Goal: Information Seeking & Learning: Learn about a topic

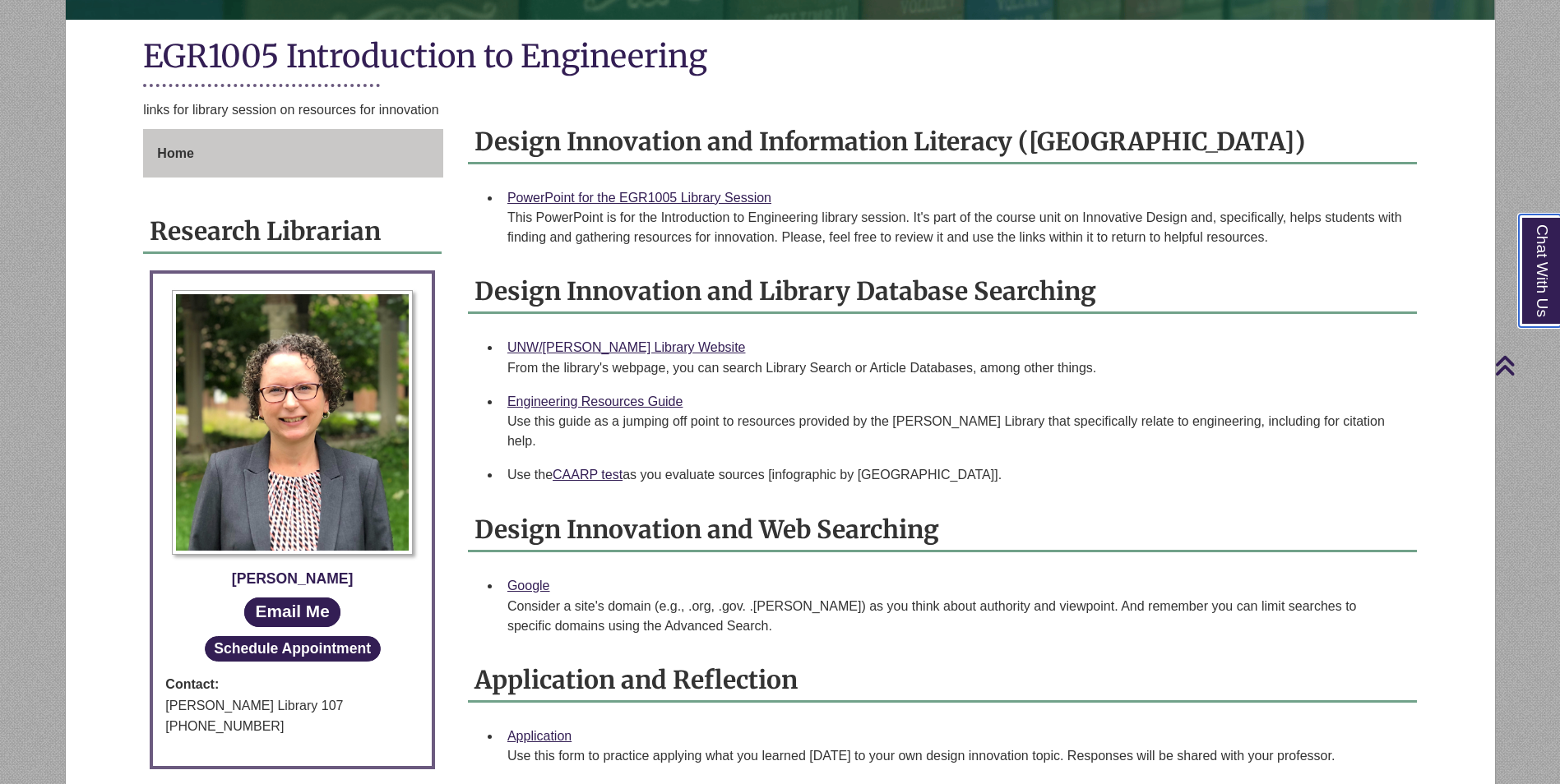
scroll to position [329, 0]
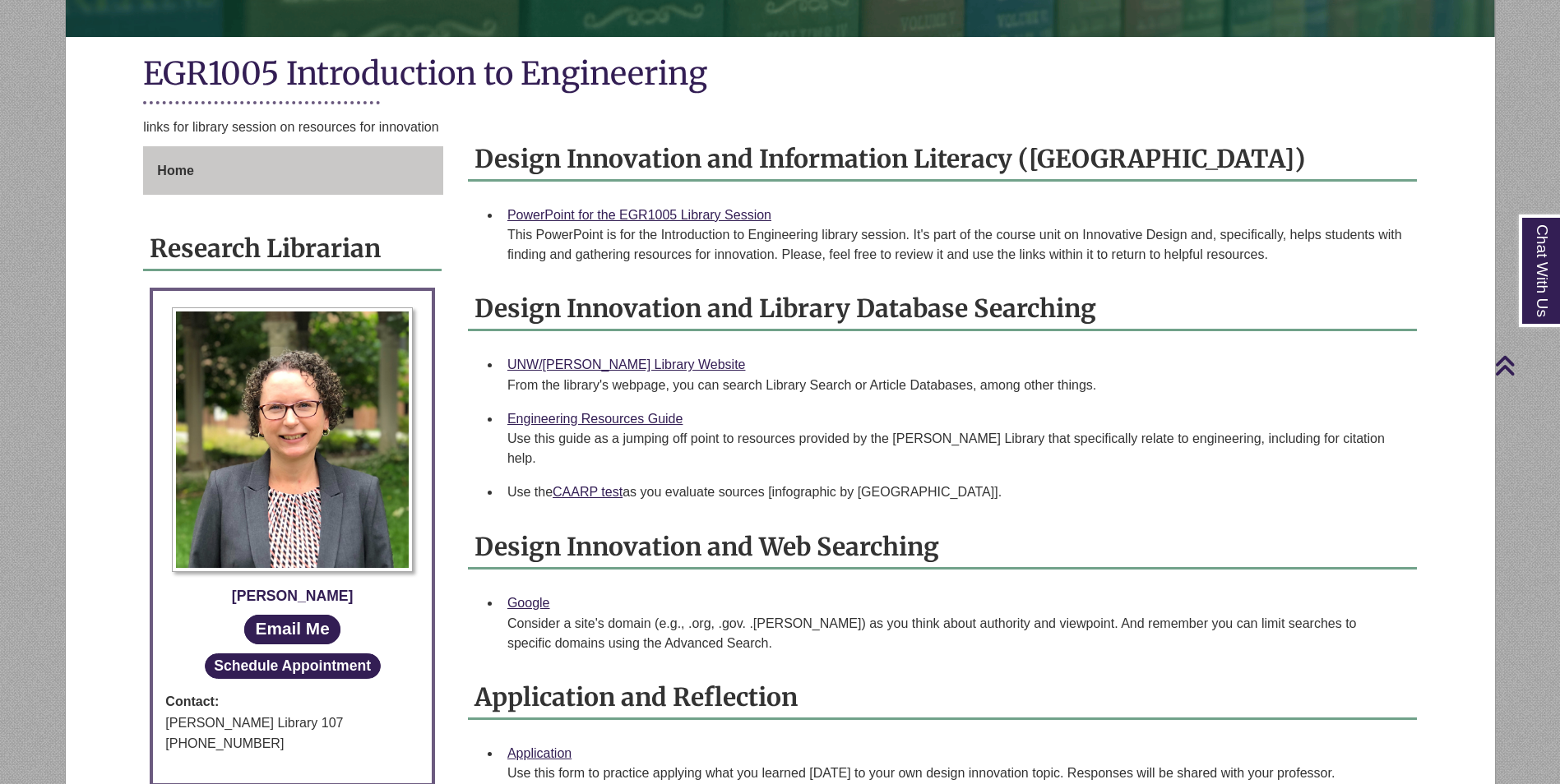
click at [676, 240] on div "This PowerPoint is for the Introduction to Engineering library session. It's pa…" at bounding box center [955, 245] width 896 height 40
click at [682, 226] on div "This PowerPoint is for the Introduction to Engineering library session. It's pa…" at bounding box center [955, 245] width 896 height 40
click at [688, 214] on link "PowerPoint for the EGR1005 Library Session" at bounding box center [639, 215] width 264 height 14
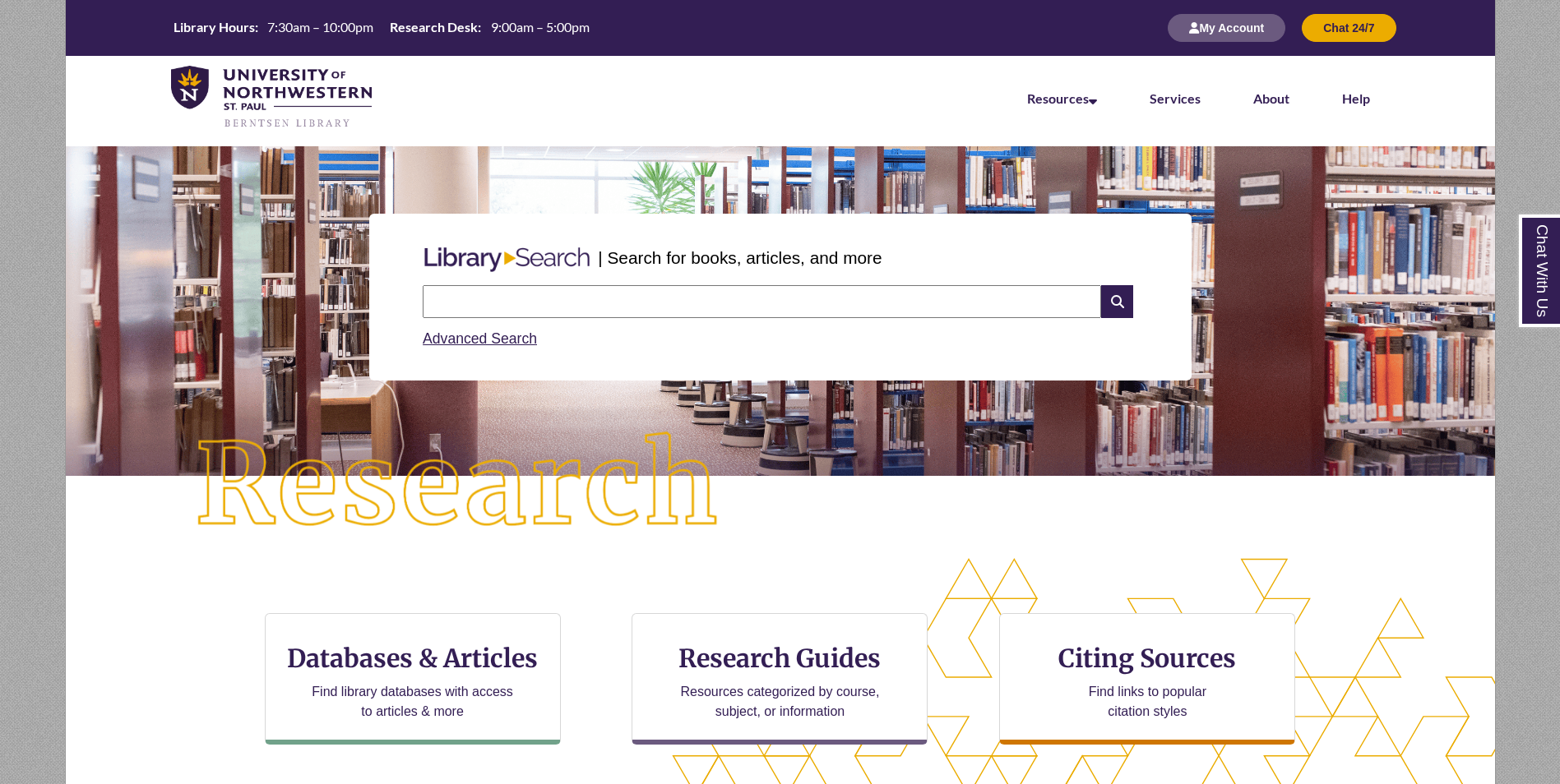
click at [609, 295] on input "text" at bounding box center [761, 301] width 678 height 33
type input "*"
type input "**********"
click at [1112, 300] on icon at bounding box center [1116, 301] width 31 height 33
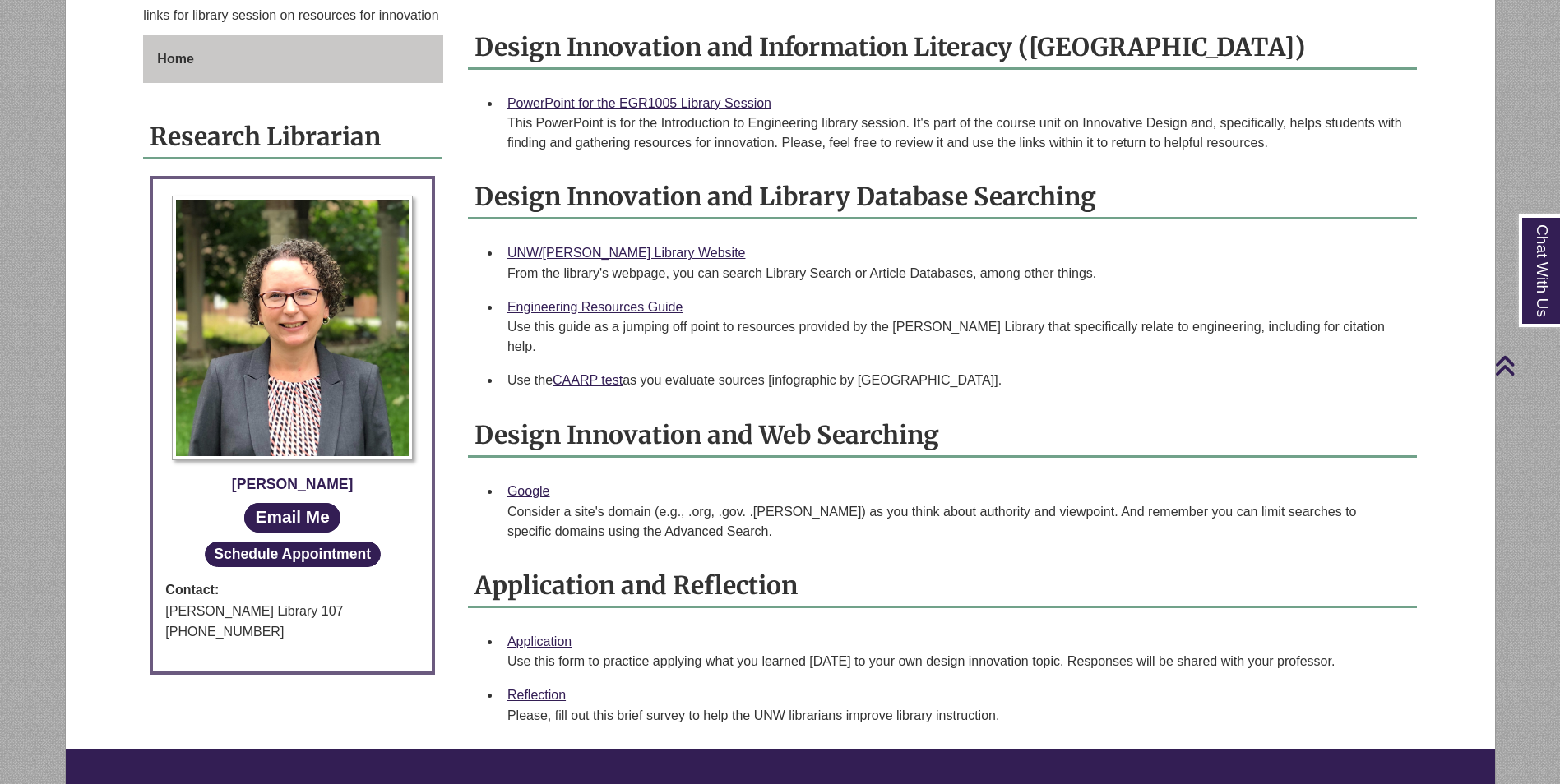
scroll to position [411, 0]
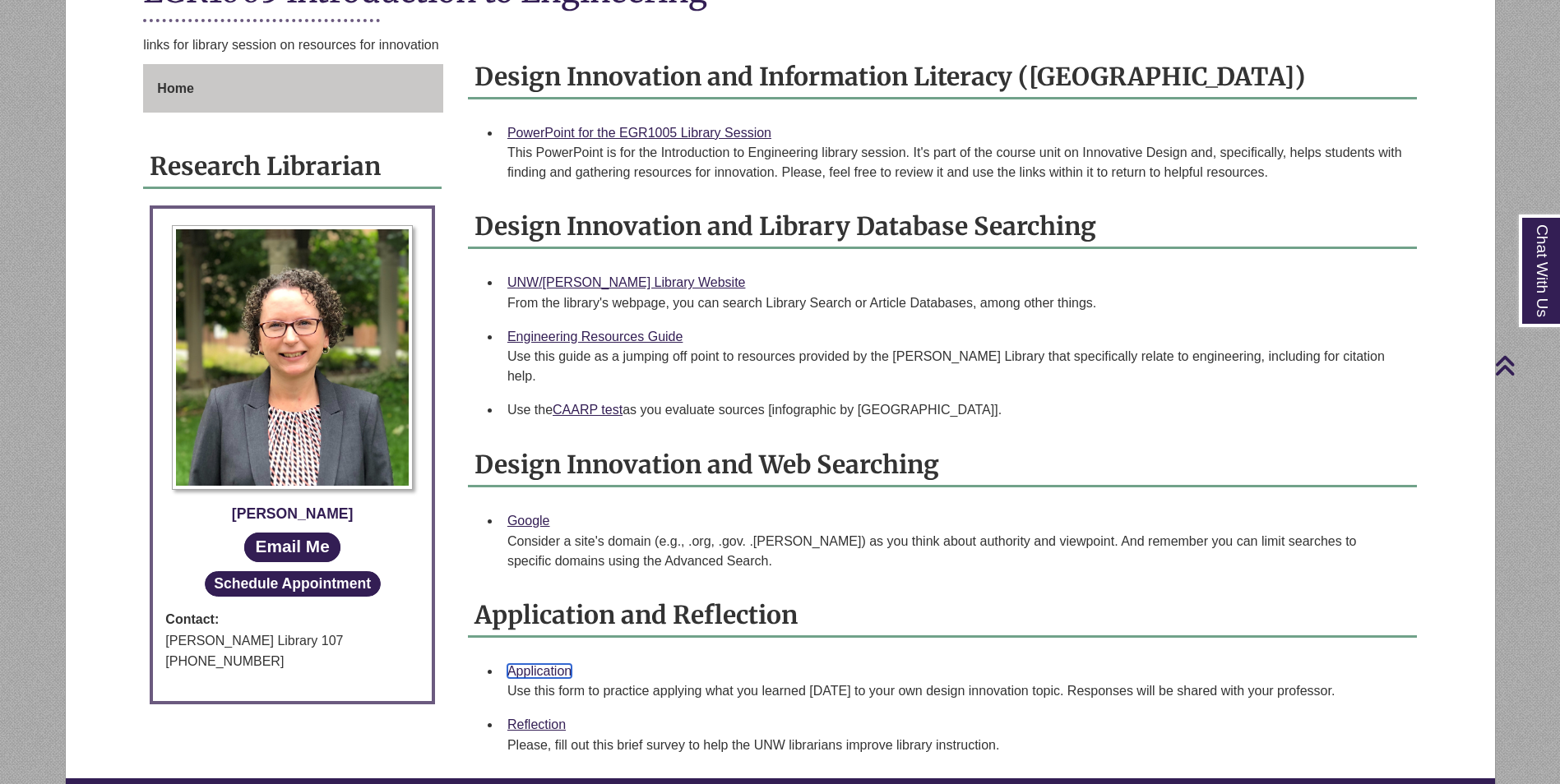
click at [547, 664] on link "Application" at bounding box center [539, 671] width 64 height 14
click at [628, 270] on li "UNW/[PERSON_NAME] Library Website From the library's webpage, you can search Li…" at bounding box center [955, 293] width 910 height 54
click at [628, 274] on div "UNW/[PERSON_NAME] Library Website From the library's webpage, you can search Li…" at bounding box center [955, 292] width 896 height 41
click at [627, 285] on link "UNW/Berntsen Library Website" at bounding box center [627, 282] width 239 height 14
click at [545, 715] on div "Reflection Please, fill out this brief survey to help ​the UNW librarians impro…" at bounding box center [955, 735] width 896 height 41
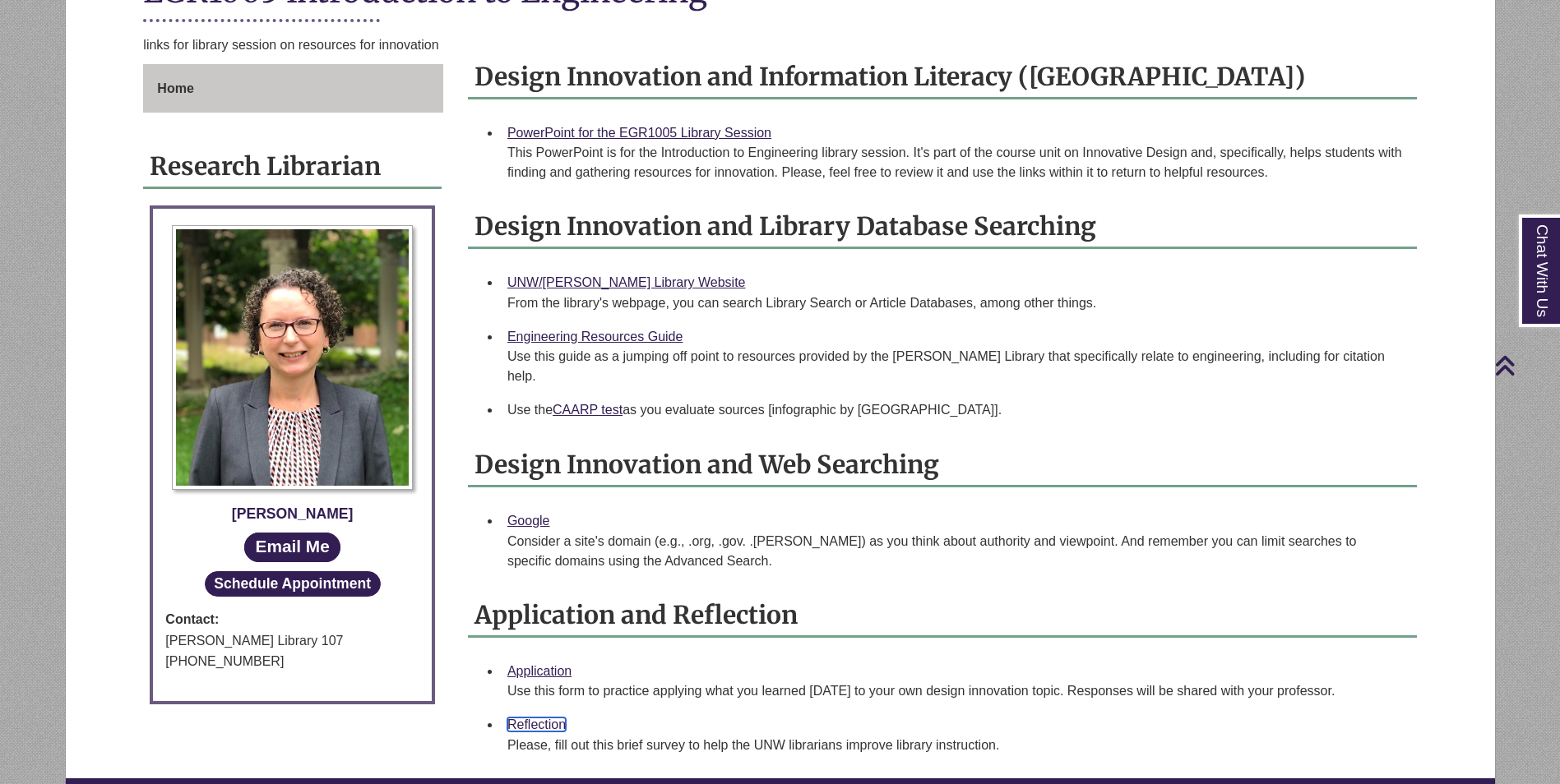
click at [544, 718] on link "Reflection" at bounding box center [536, 725] width 58 height 14
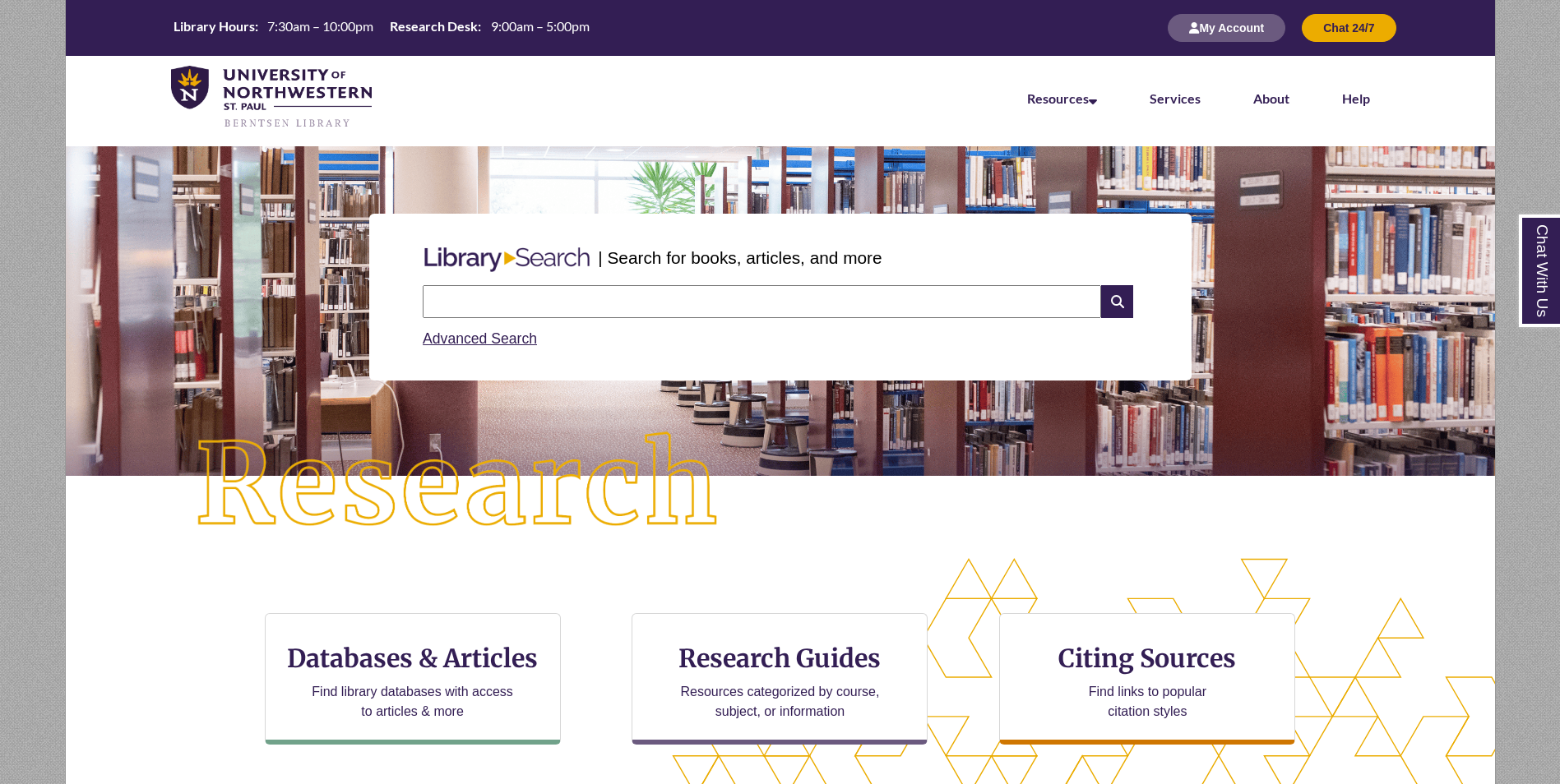
click at [727, 305] on input "text" at bounding box center [761, 301] width 678 height 33
click at [636, 295] on input "********" at bounding box center [761, 301] width 678 height 33
type input "**********"
